Goal: Task Accomplishment & Management: Use online tool/utility

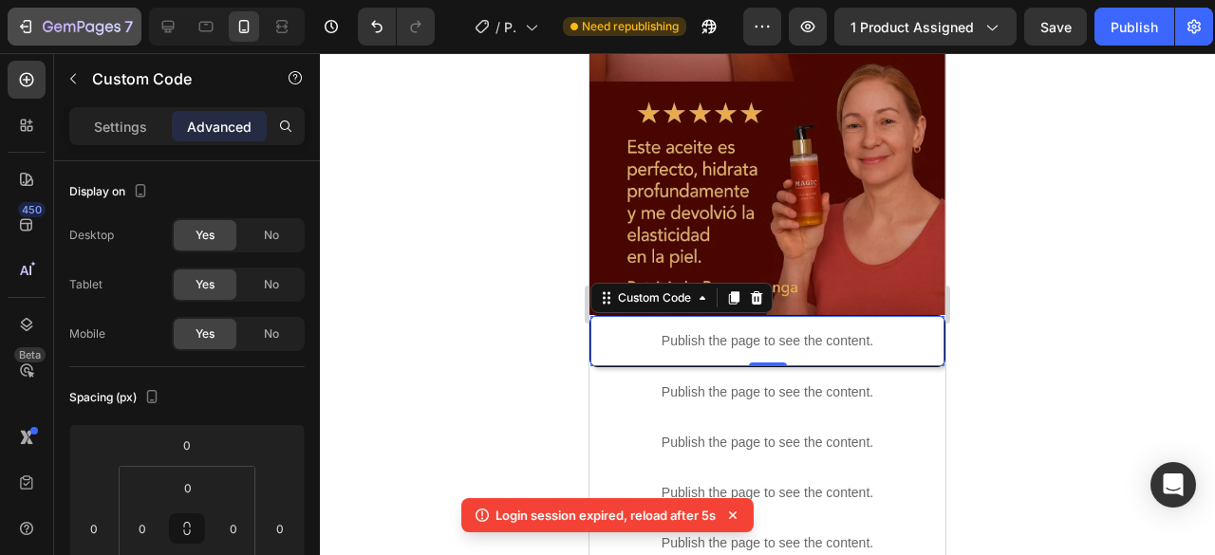
scroll to position [95, 0]
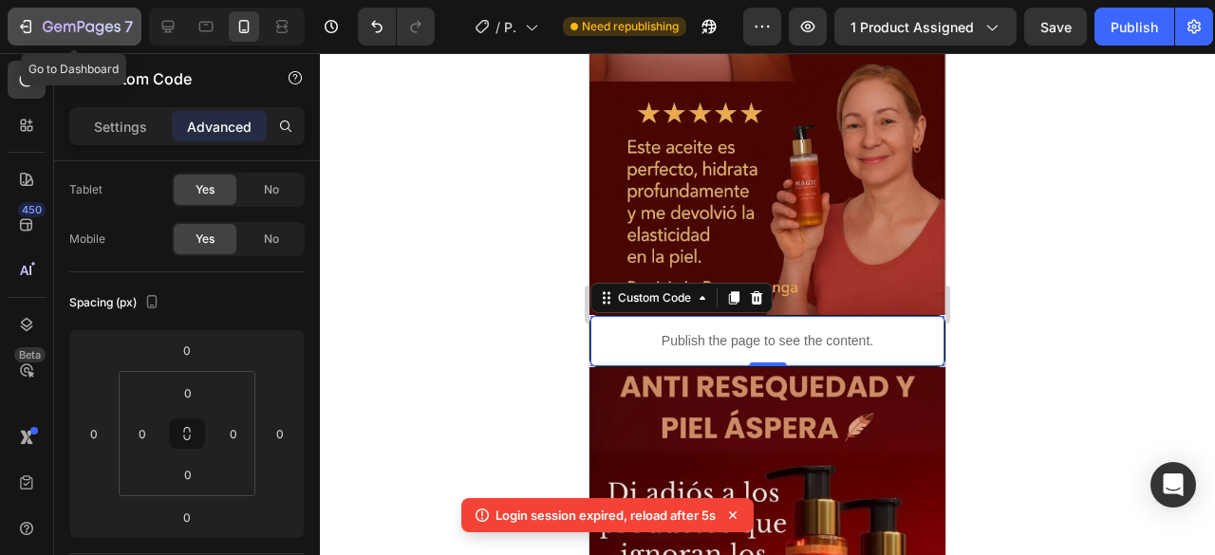
click at [28, 28] on icon "button" at bounding box center [25, 26] width 19 height 19
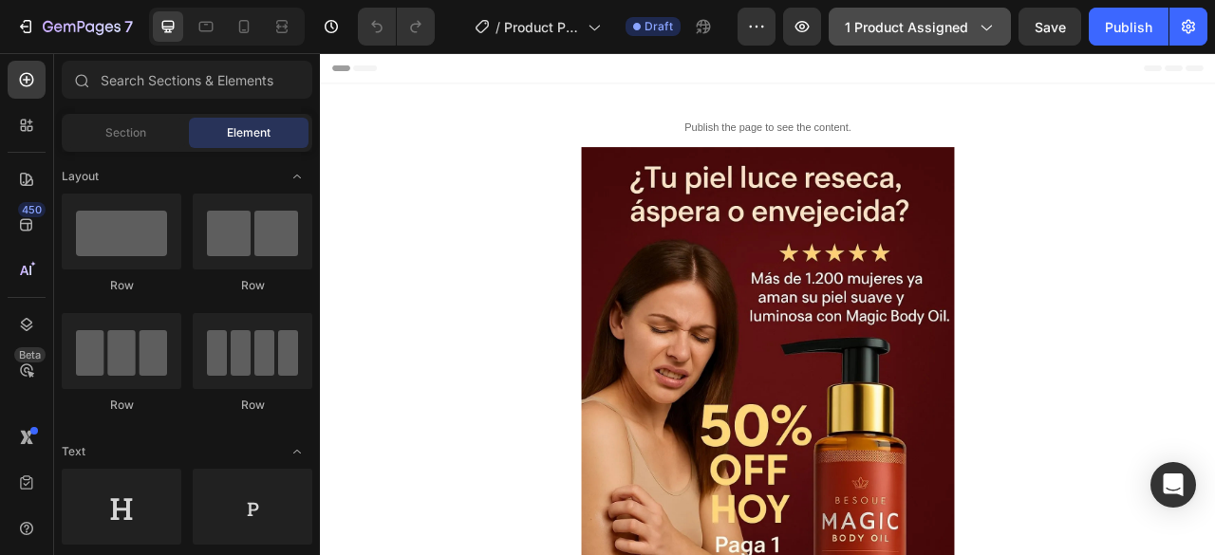
click at [983, 32] on icon "button" at bounding box center [985, 26] width 19 height 19
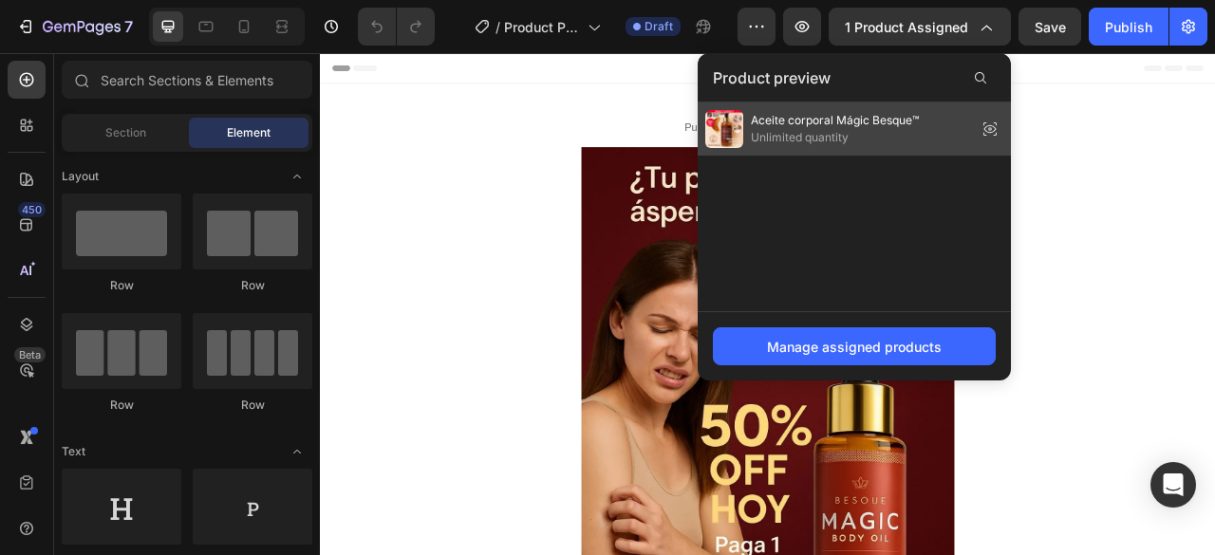
click at [993, 130] on icon at bounding box center [990, 129] width 27 height 27
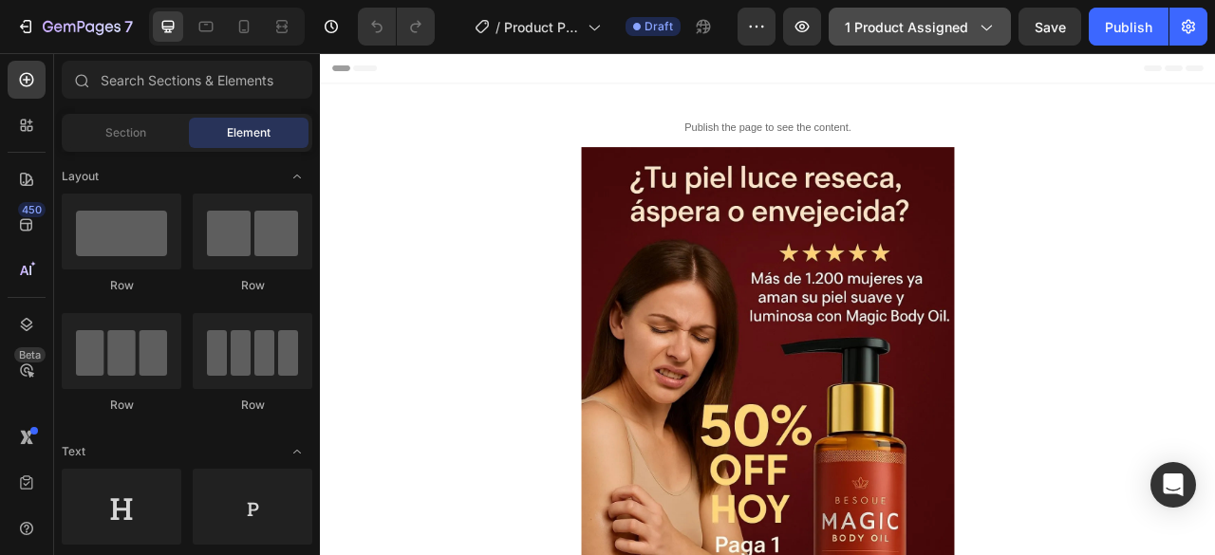
click at [991, 30] on icon "button" at bounding box center [985, 26] width 19 height 19
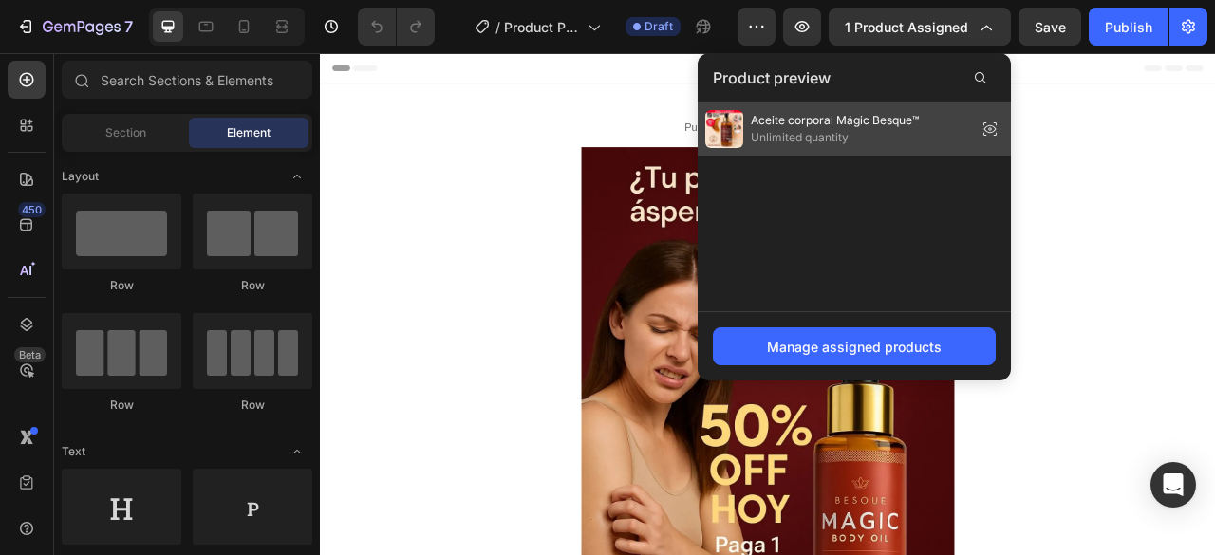
click at [797, 129] on span "Unlimited quantity" at bounding box center [835, 137] width 168 height 17
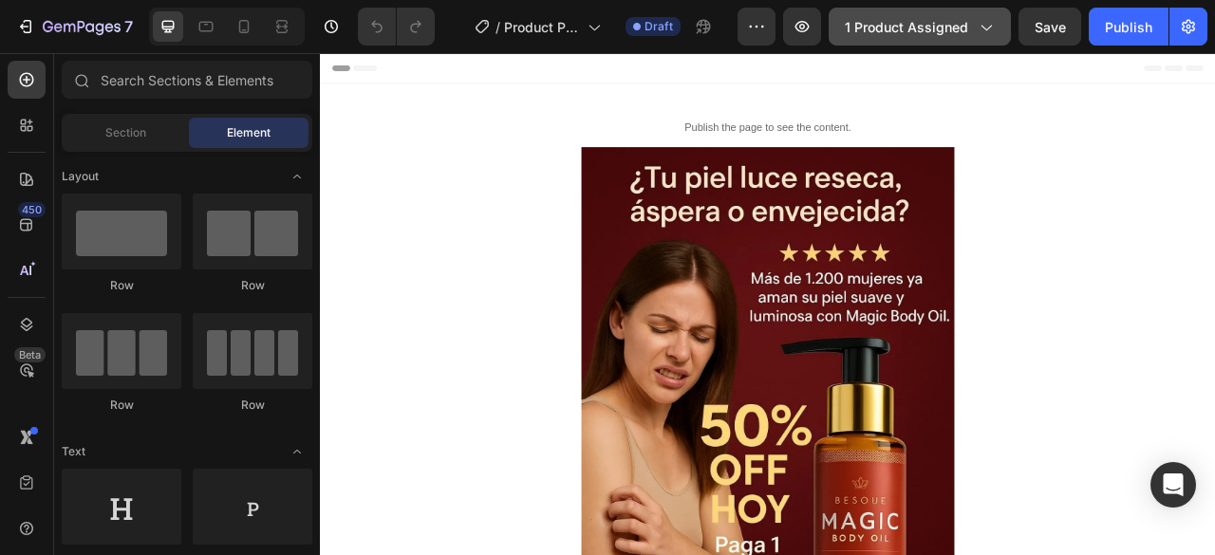
click at [973, 27] on div "1 product assigned" at bounding box center [920, 27] width 150 height 20
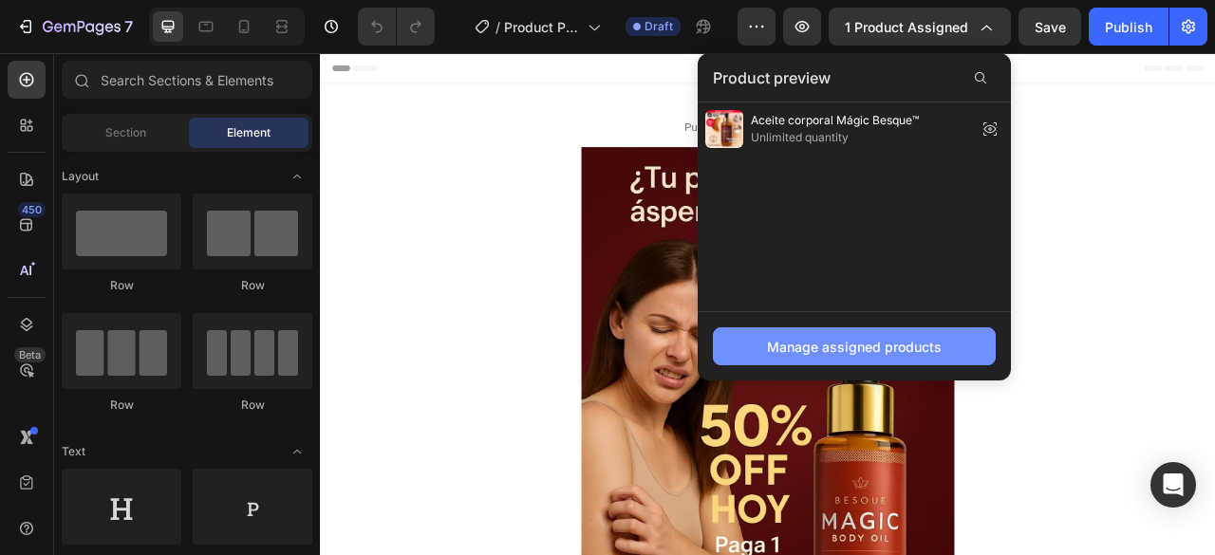
click at [944, 348] on button "Manage assigned products" at bounding box center [854, 347] width 283 height 38
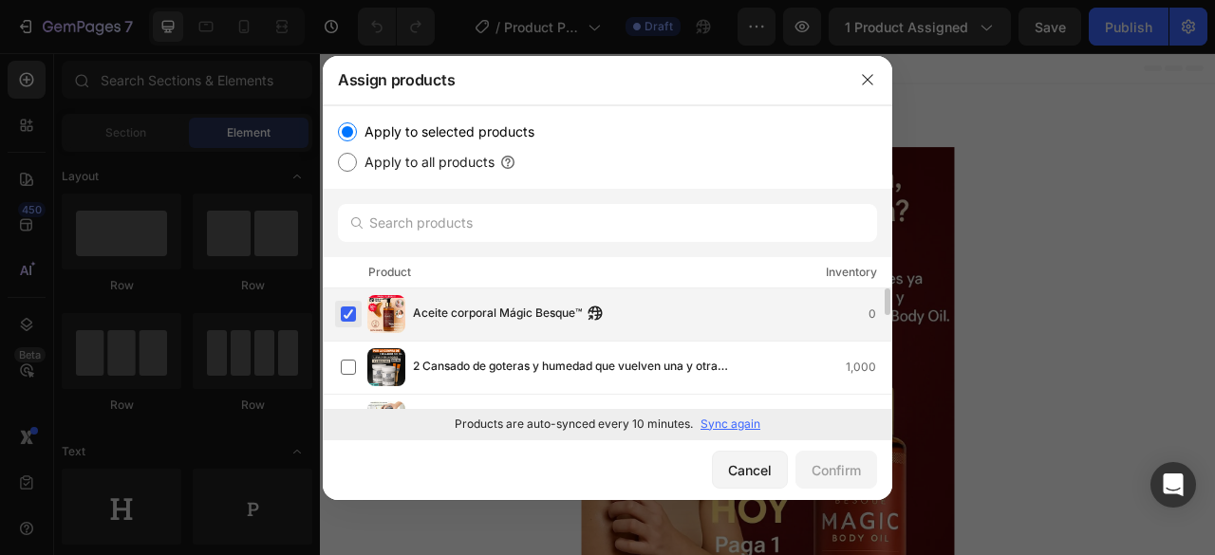
click at [351, 309] on label at bounding box center [348, 314] width 15 height 15
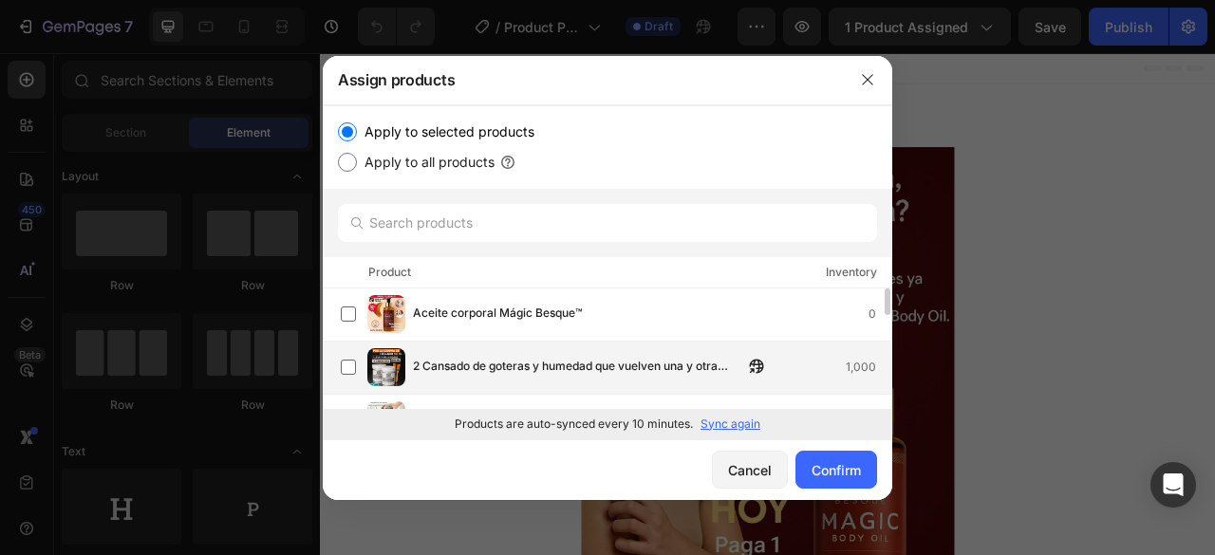
scroll to position [95, 0]
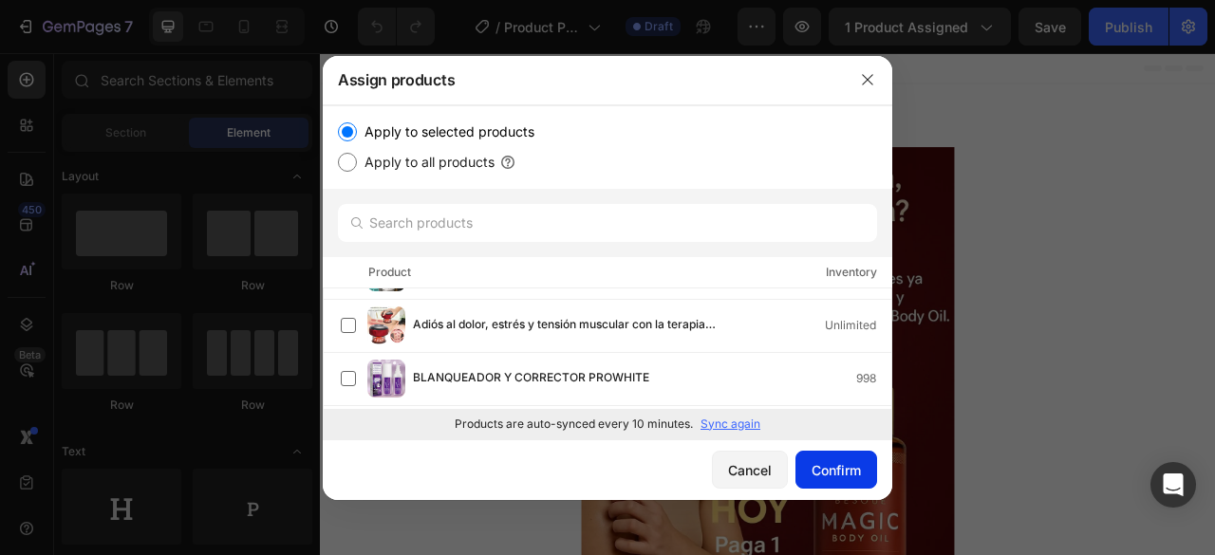
click at [852, 470] on div "Confirm" at bounding box center [836, 470] width 49 height 20
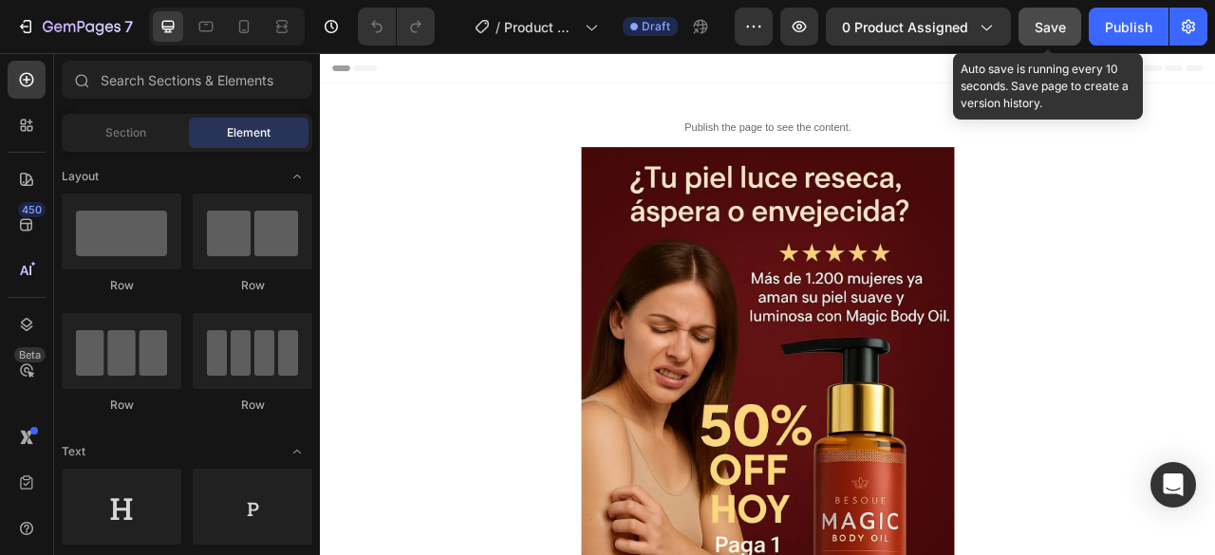
click at [1046, 28] on span "Save" at bounding box center [1050, 27] width 31 height 16
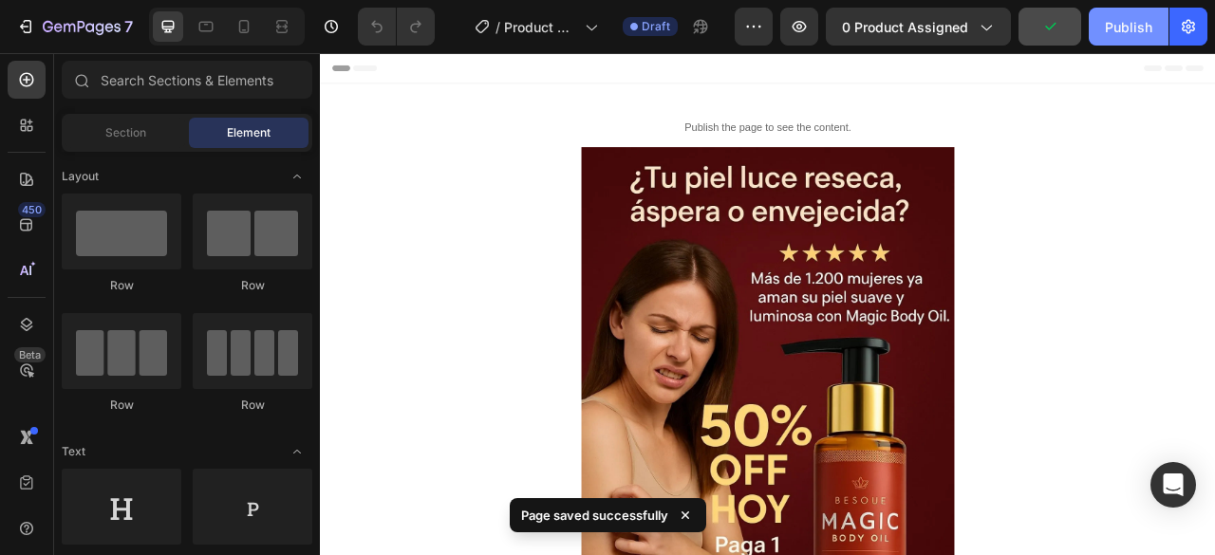
click at [1131, 34] on div "Publish" at bounding box center [1128, 27] width 47 height 20
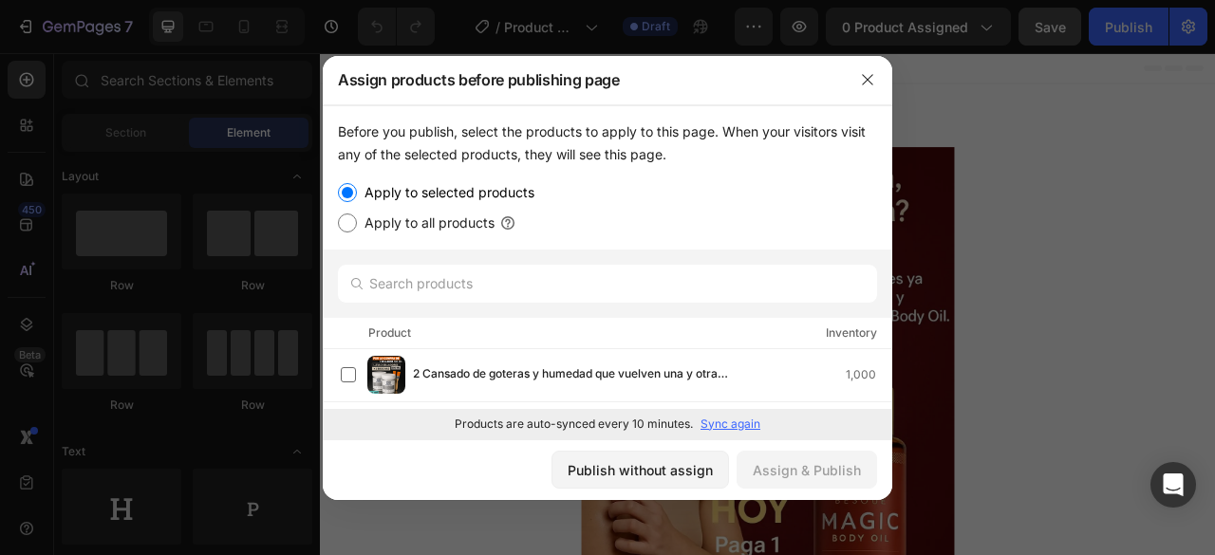
scroll to position [285, 0]
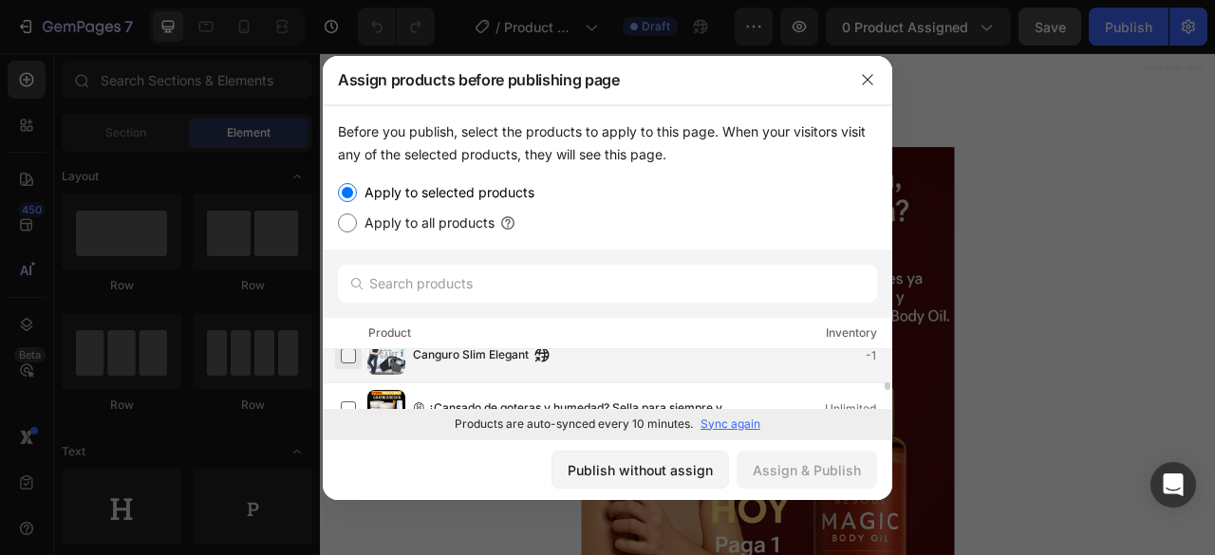
click at [344, 355] on label at bounding box center [348, 355] width 15 height 15
click at [774, 474] on div "Assign & Publish" at bounding box center [807, 470] width 108 height 20
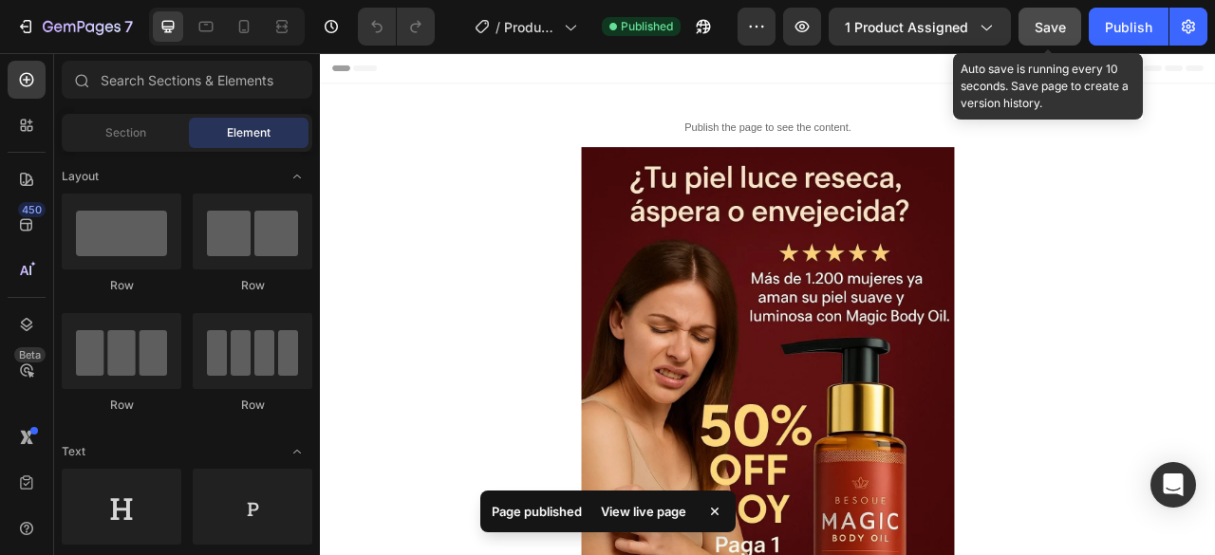
click at [1054, 31] on span "Save" at bounding box center [1050, 27] width 31 height 16
